Goal: Transaction & Acquisition: Obtain resource

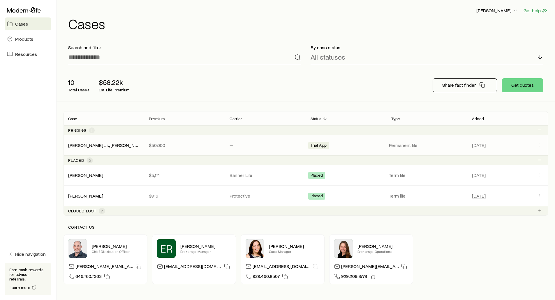
click at [151, 143] on p "$50,000" at bounding box center [184, 145] width 71 height 6
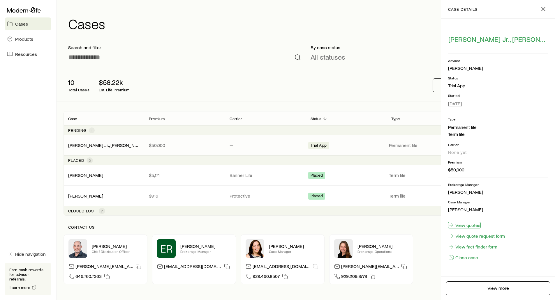
click at [468, 225] on link "View quotes" at bounding box center [464, 225] width 33 height 6
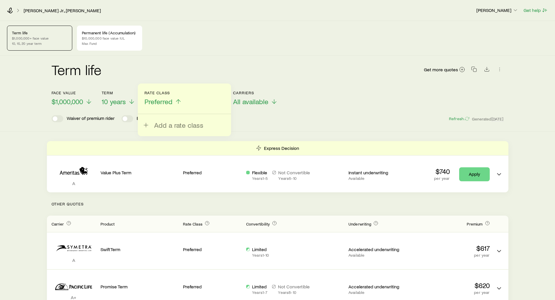
click at [35, 42] on p "10, 15, 20 year term" at bounding box center [39, 43] width 55 height 5
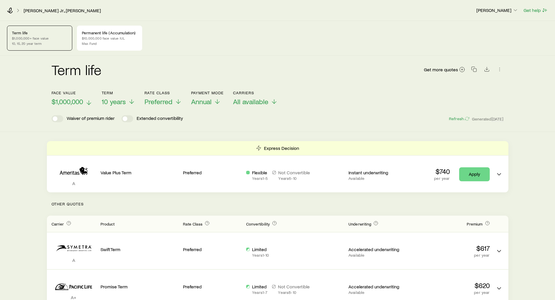
click at [85, 102] on icon at bounding box center [88, 102] width 7 height 7
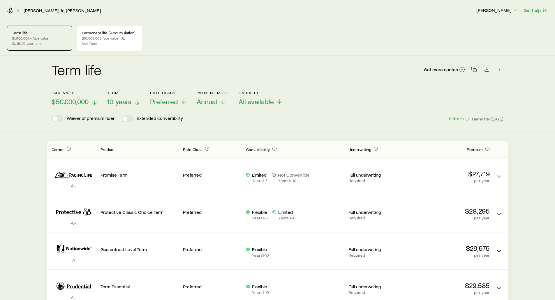
click at [129, 103] on span "10 years" at bounding box center [119, 102] width 24 height 8
click at [126, 120] on span at bounding box center [127, 118] width 12 height 7
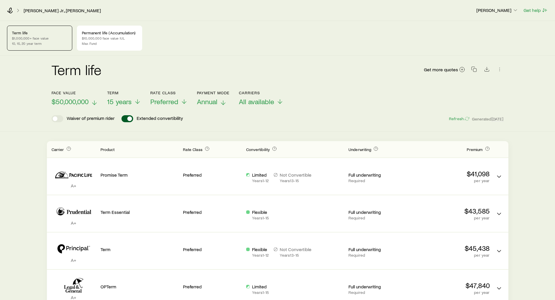
click at [220, 104] on icon at bounding box center [223, 102] width 7 height 7
click at [273, 105] on span "All available" at bounding box center [256, 102] width 35 height 8
click at [372, 94] on div "Face value $50,000,000 Term 15 years Rate Class Preferred Payment Mode Monthly …" at bounding box center [278, 95] width 452 height 22
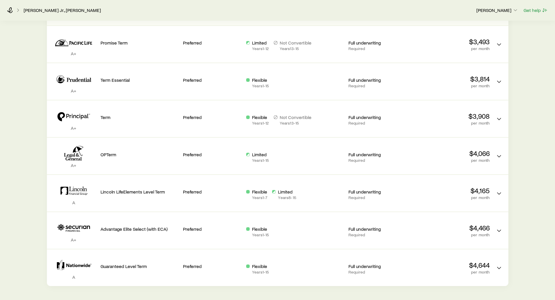
scroll to position [146, 0]
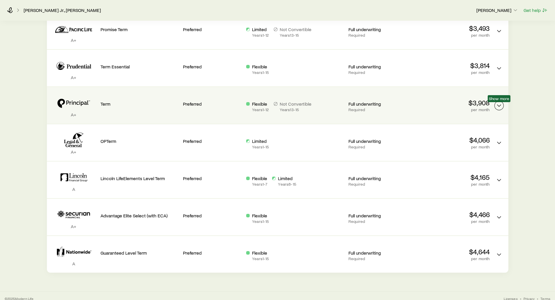
click at [498, 105] on icon "Term quotes" at bounding box center [498, 105] width 7 height 7
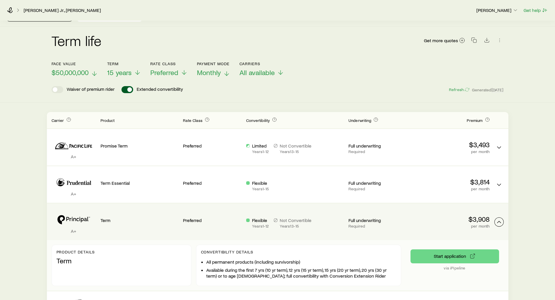
scroll to position [0, 0]
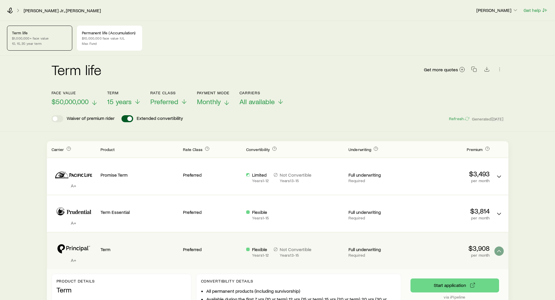
click at [94, 103] on icon at bounding box center [94, 102] width 7 height 7
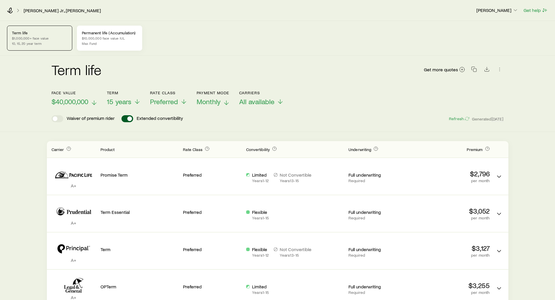
click at [107, 40] on p "$10,000,000 face value IUL" at bounding box center [109, 38] width 55 height 5
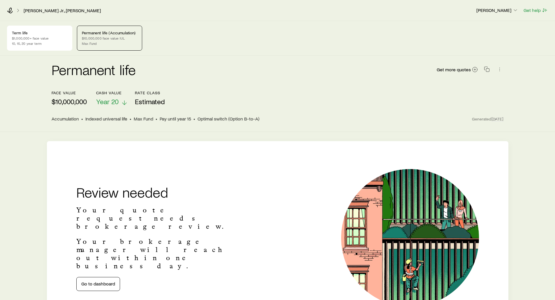
click at [125, 101] on icon at bounding box center [124, 102] width 7 height 7
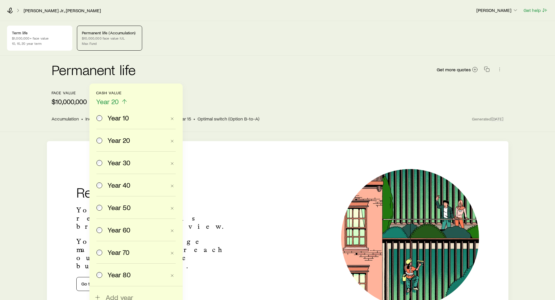
click at [226, 84] on div "Permanent life Get more quotes" at bounding box center [278, 73] width 452 height 35
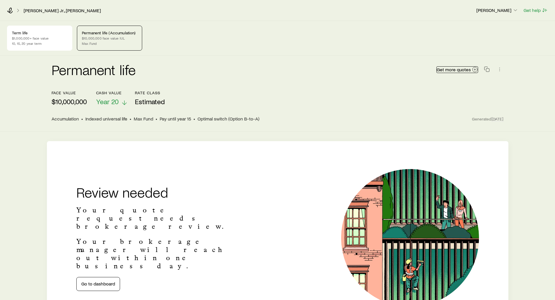
click at [464, 72] on span "Get more quotes" at bounding box center [454, 69] width 34 height 5
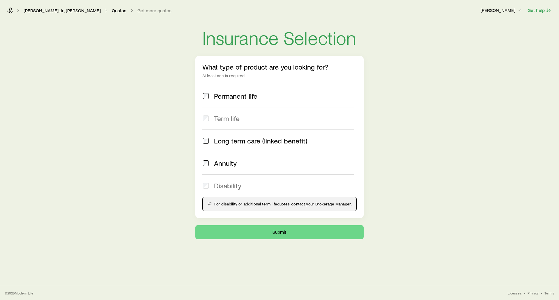
click at [207, 100] on span at bounding box center [205, 96] width 7 height 8
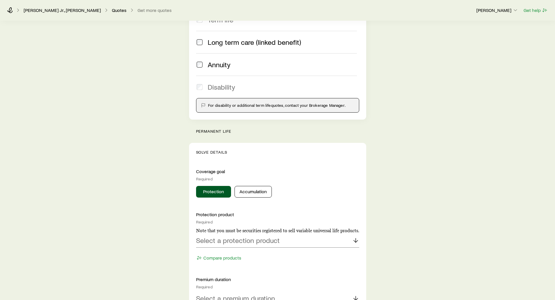
scroll to position [116, 0]
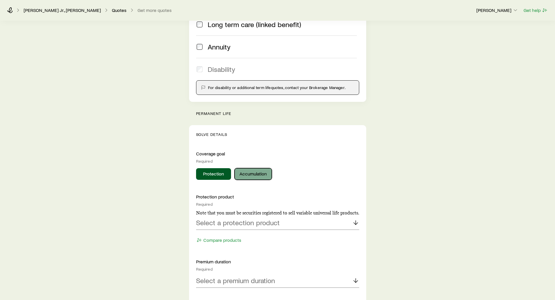
click at [251, 177] on button "Accumulation" at bounding box center [252, 174] width 37 height 12
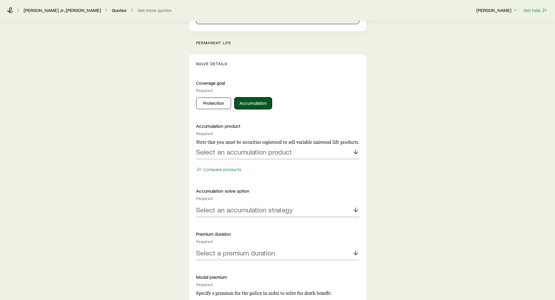
scroll to position [204, 0]
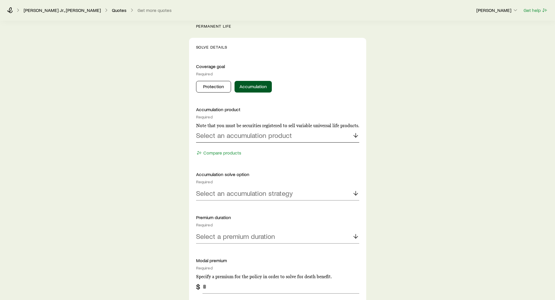
click at [275, 136] on p "Select an accumulation product" at bounding box center [244, 135] width 96 height 8
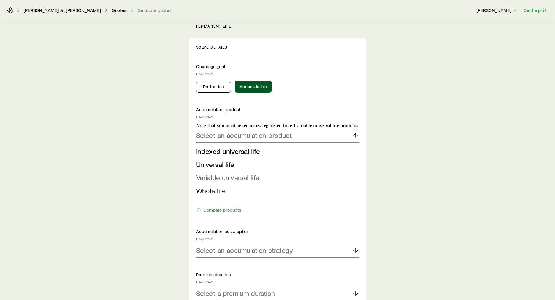
click at [221, 178] on span "Variable universal life" at bounding box center [227, 177] width 63 height 8
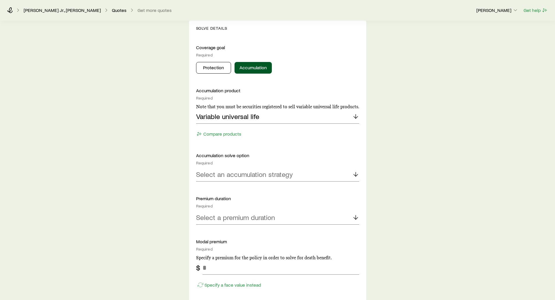
scroll to position [233, 0]
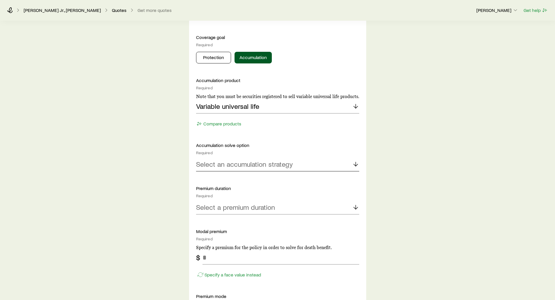
click at [213, 166] on p "Select an accumulation strategy" at bounding box center [244, 164] width 97 height 8
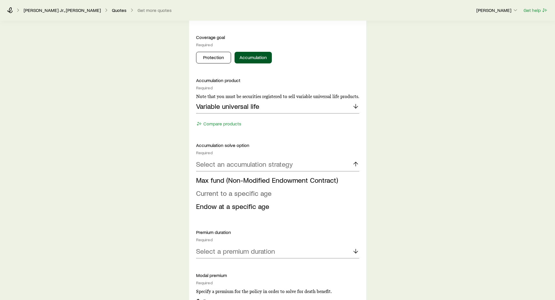
click at [213, 192] on span "Current to a specific age" at bounding box center [233, 193] width 75 height 8
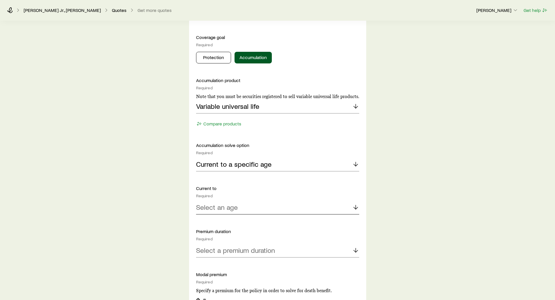
click at [213, 209] on p "Select an age" at bounding box center [217, 207] width 42 height 8
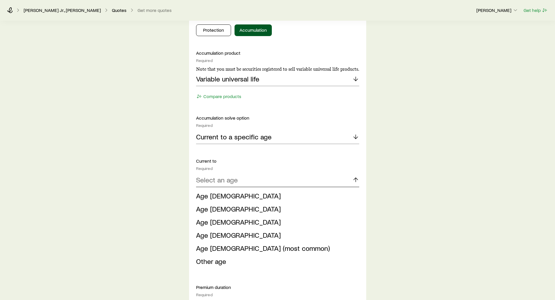
scroll to position [291, 0]
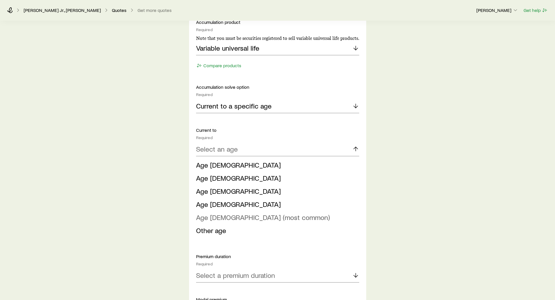
click at [206, 216] on span "Age [DEMOGRAPHIC_DATA] (most common)" at bounding box center [263, 217] width 134 height 8
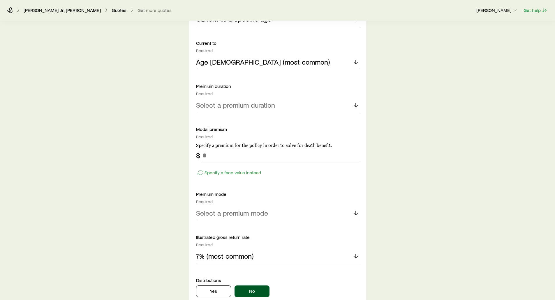
scroll to position [379, 0]
click at [211, 174] on p "Specify a face value instead" at bounding box center [232, 172] width 56 height 6
click at [212, 158] on input "tel" at bounding box center [280, 155] width 157 height 14
type input "**********"
click at [172, 171] on div "**********" at bounding box center [277, 127] width 555 height 970
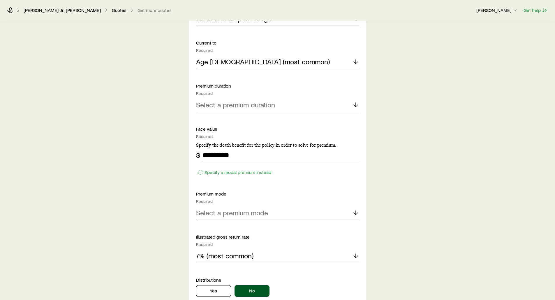
click at [205, 211] on p "Select a premium mode" at bounding box center [232, 213] width 72 height 8
click at [203, 269] on span "Monthly" at bounding box center [208, 268] width 24 height 8
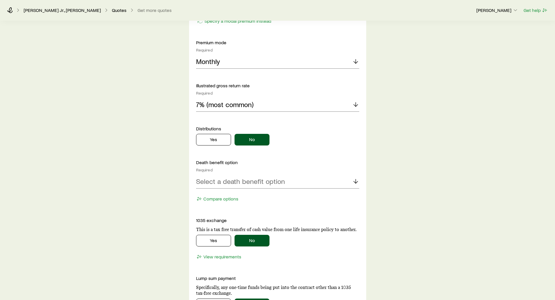
scroll to position [553, 0]
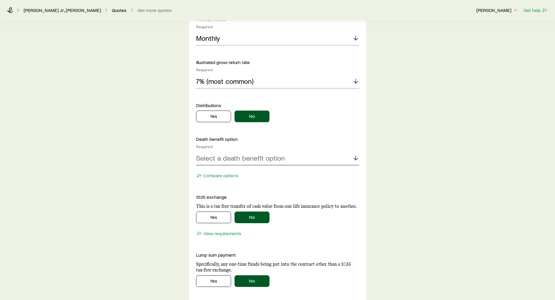
click at [220, 159] on p "Select a death benefit option" at bounding box center [240, 158] width 89 height 8
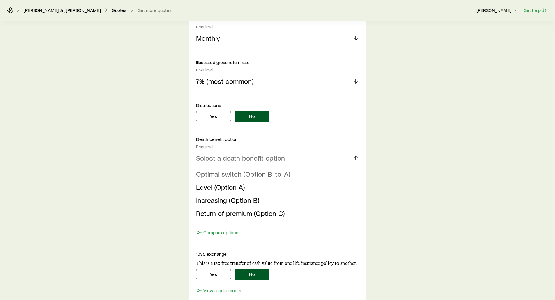
click at [216, 173] on span "Optimal switch (Option B-to-A)" at bounding box center [243, 174] width 94 height 8
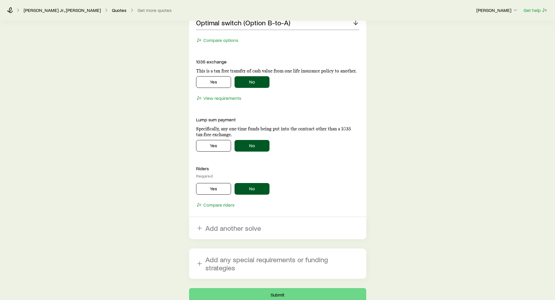
scroll to position [699, 0]
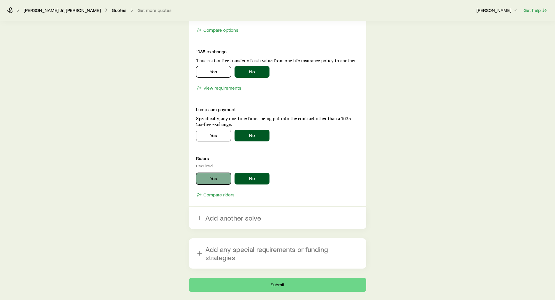
click at [207, 181] on button "Yes" at bounding box center [213, 179] width 35 height 12
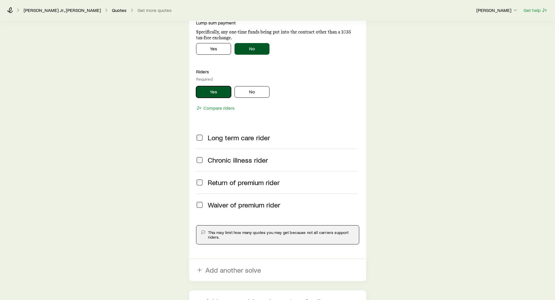
scroll to position [786, 0]
click at [257, 95] on button "No" at bounding box center [251, 92] width 35 height 12
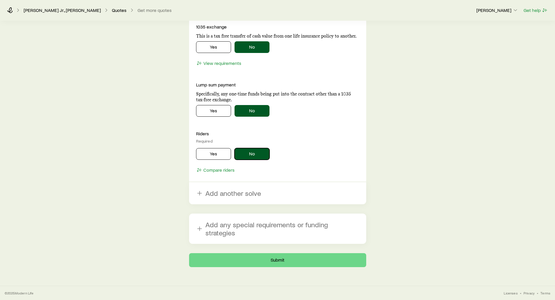
scroll to position [716, 0]
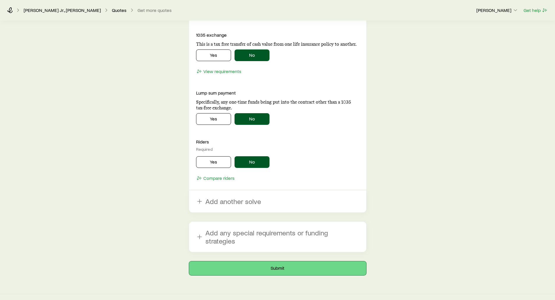
click at [285, 263] on button "Submit" at bounding box center [277, 269] width 177 height 14
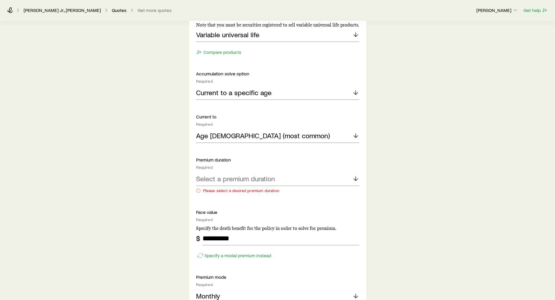
scroll to position [349, 0]
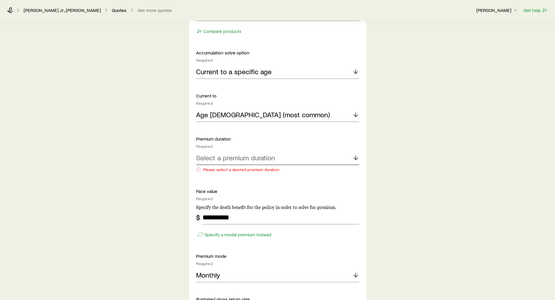
click at [231, 156] on p "Select a premium duration" at bounding box center [235, 158] width 79 height 8
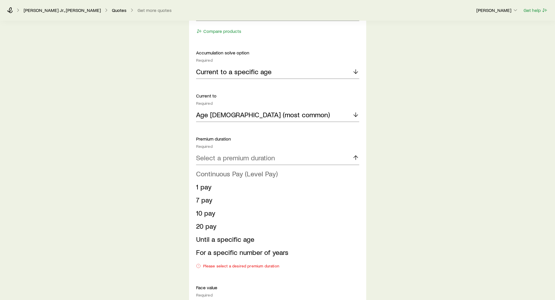
click at [229, 175] on span "Continuous Pay (Level Pay)" at bounding box center [237, 173] width 82 height 8
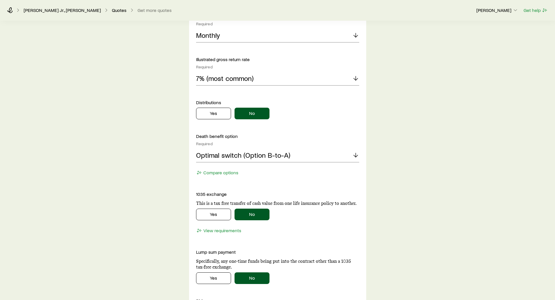
scroll to position [728, 0]
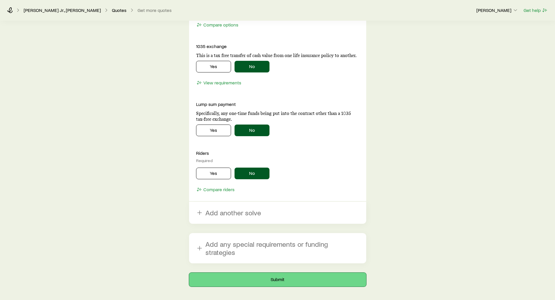
click at [261, 274] on button "Submit" at bounding box center [277, 280] width 177 height 14
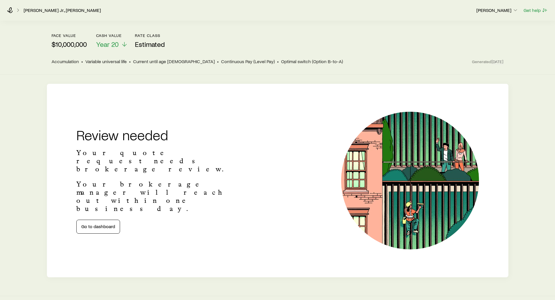
scroll to position [68, 0]
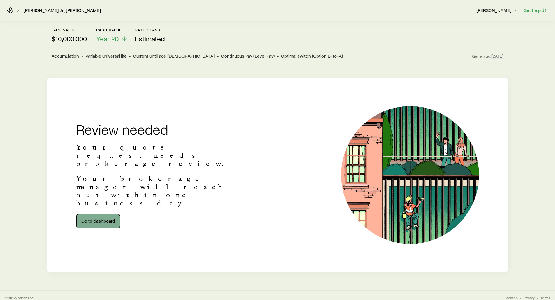
click at [97, 214] on link "Go to dashboard" at bounding box center [98, 221] width 44 height 14
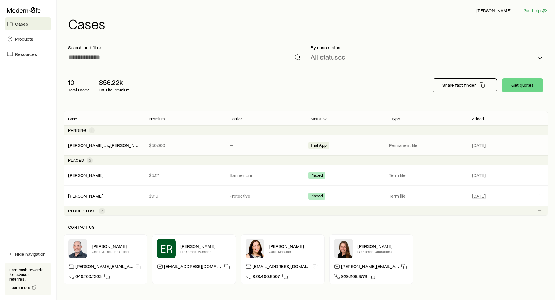
click at [161, 149] on div "[PERSON_NAME] Jr., [PERSON_NAME] $50,000 — Trial App Permanent life [DATE]" at bounding box center [305, 145] width 484 height 20
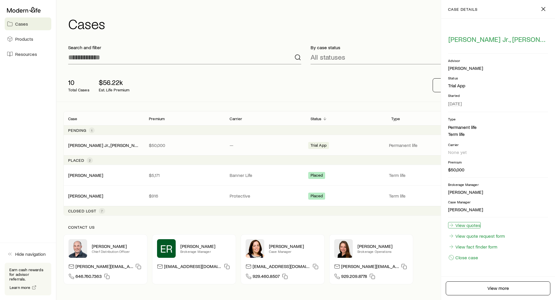
click at [460, 227] on link "View quotes" at bounding box center [464, 225] width 33 height 6
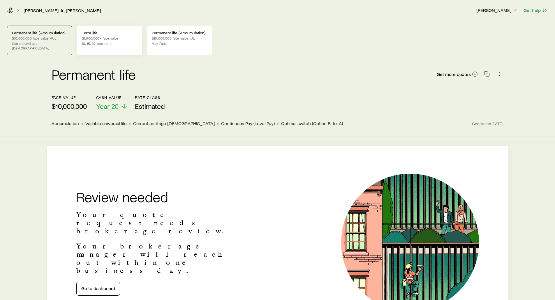
click at [135, 33] on p "Term life" at bounding box center [109, 33] width 55 height 5
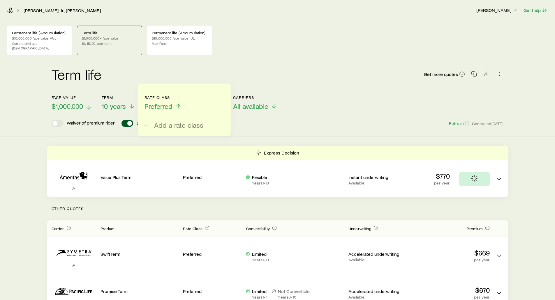
click at [76, 102] on span "$1,000,000" at bounding box center [67, 106] width 31 height 8
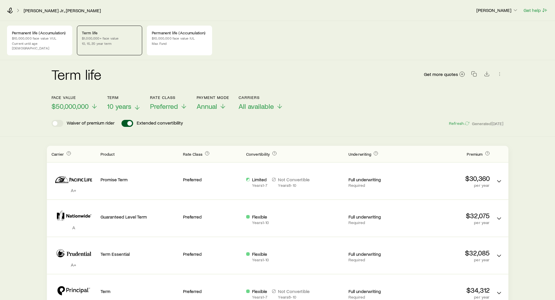
click at [117, 102] on span "10 years" at bounding box center [119, 106] width 24 height 8
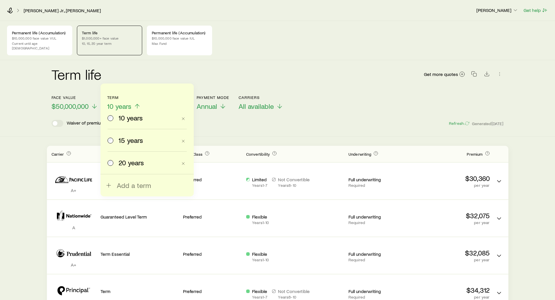
click at [120, 141] on span "15 years" at bounding box center [131, 140] width 24 height 8
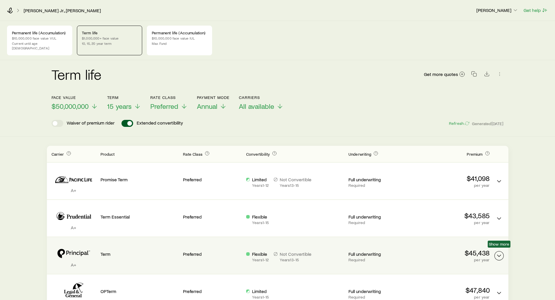
click at [496, 253] on icon "Term quotes" at bounding box center [498, 256] width 7 height 7
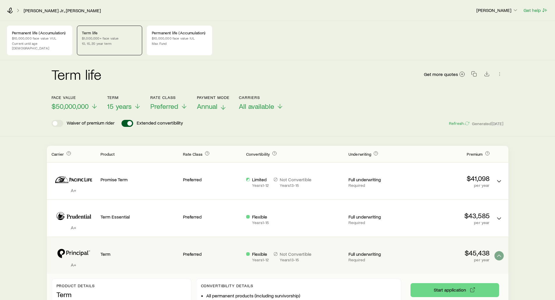
click at [213, 102] on span "Annual" at bounding box center [207, 106] width 20 height 8
